Goal: Ask a question: Seek information or help from site administrators or community

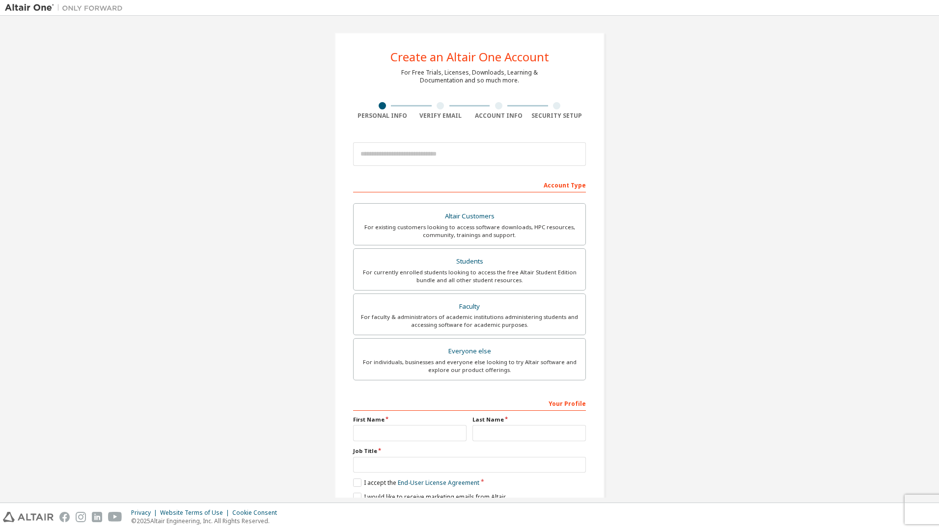
click at [671, 195] on div "Create an Altair One Account For Free Trials, Licenses, Downloads, Learning & D…" at bounding box center [469, 281] width 929 height 520
click at [90, 10] on img at bounding box center [66, 8] width 123 height 10
click at [17, 9] on img at bounding box center [66, 8] width 123 height 10
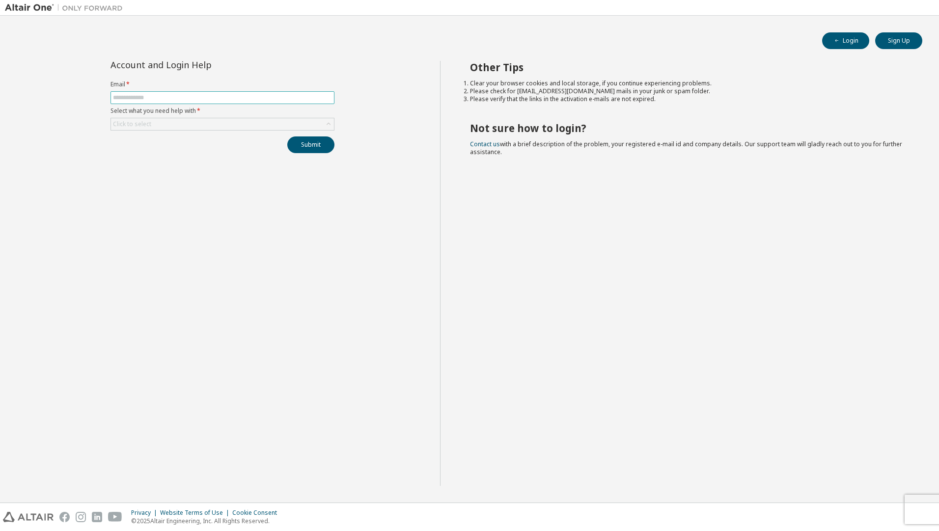
click at [244, 98] on input "text" at bounding box center [222, 98] width 219 height 8
type input "*"
type input "**********"
click at [270, 115] on form "**********" at bounding box center [222, 106] width 224 height 50
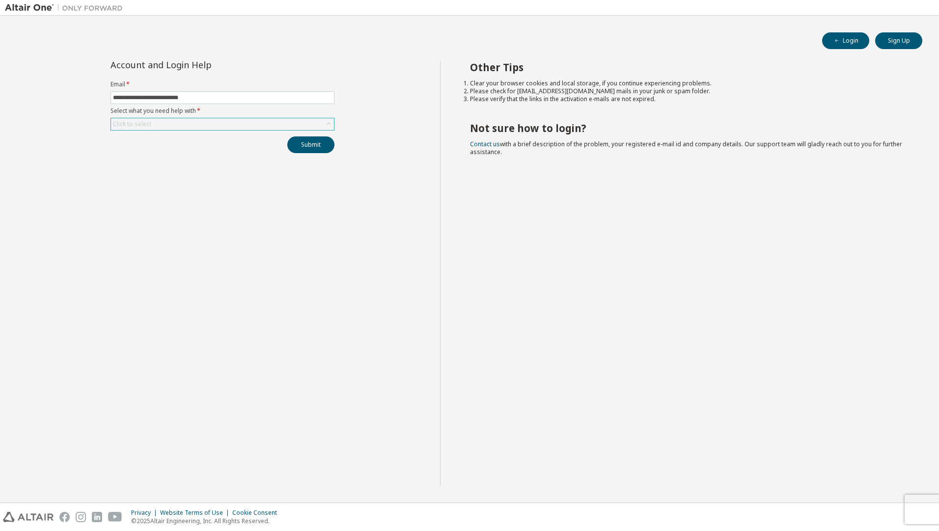
click at [264, 127] on div "Click to select" at bounding box center [222, 124] width 223 height 12
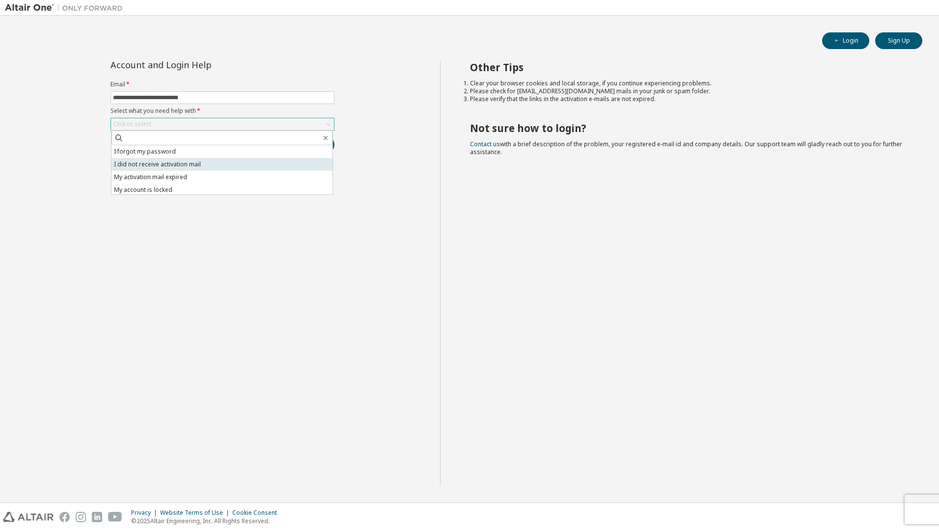
click at [267, 167] on li "I did not receive activation mail" at bounding box center [221, 164] width 221 height 13
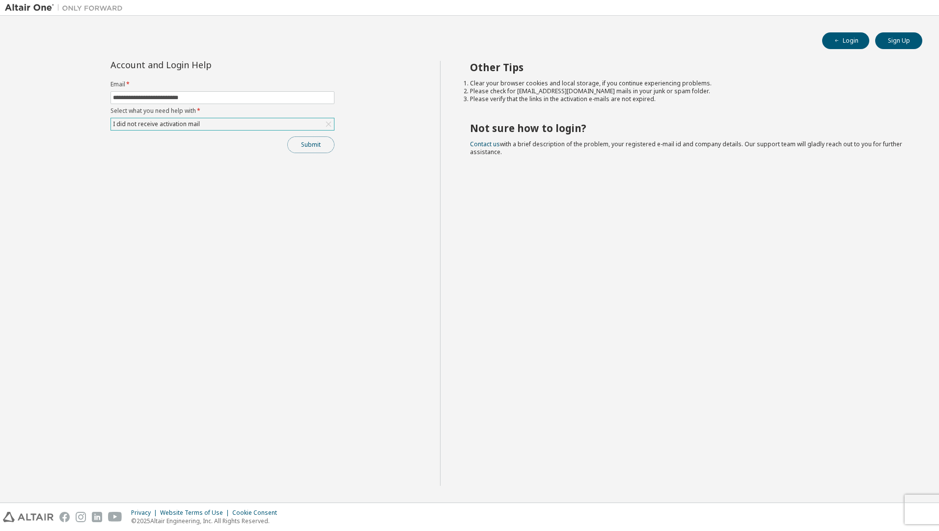
click at [299, 148] on button "Submit" at bounding box center [310, 144] width 47 height 17
click at [313, 139] on button "Submit" at bounding box center [310, 144] width 47 height 17
click at [915, 482] on div at bounding box center [915, 482] width 12 height 9
click at [920, 484] on icon "button" at bounding box center [918, 482] width 6 height 6
click at [920, 512] on icon "button" at bounding box center [918, 511] width 6 height 6
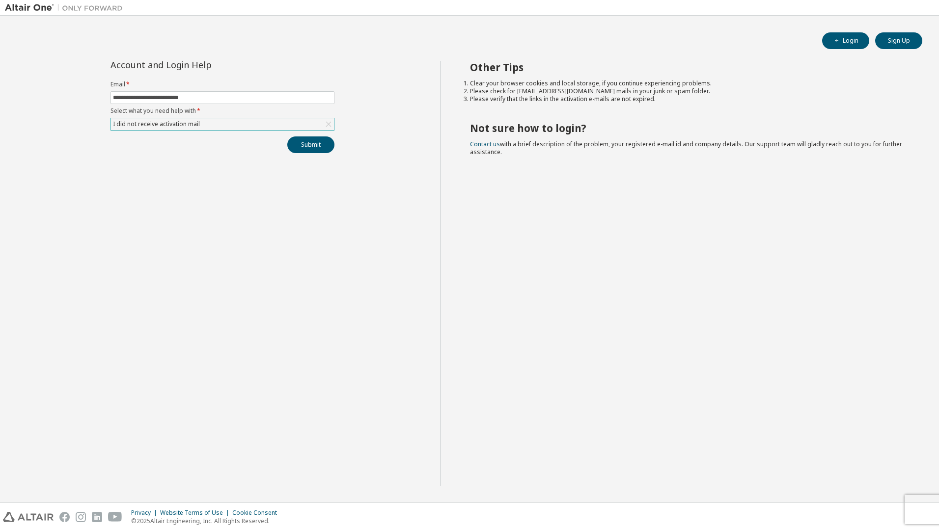
click at [41, 12] on img at bounding box center [66, 8] width 123 height 10
